Goal: Transaction & Acquisition: Purchase product/service

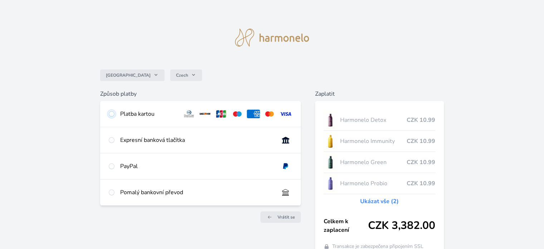
click at [111, 113] on input "radio" at bounding box center [112, 114] width 6 height 6
radio input "true"
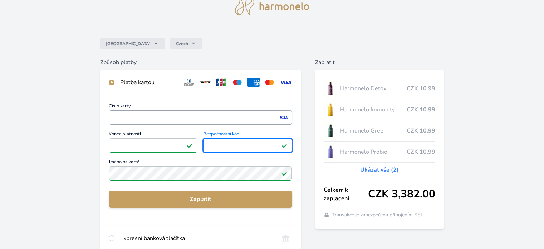
scroll to position [39, 0]
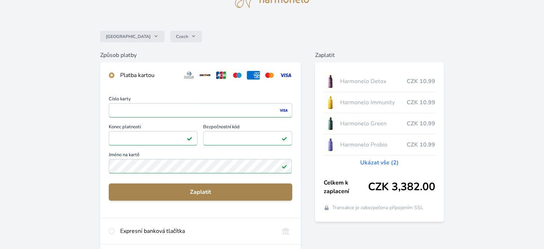
click at [191, 190] on span "Zaplatit" at bounding box center [200, 191] width 172 height 9
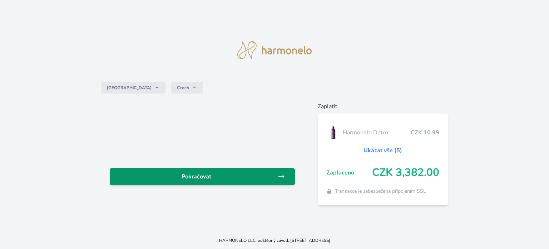
click at [284, 174] on icon at bounding box center [281, 176] width 7 height 7
